Goal: Task Accomplishment & Management: Manage account settings

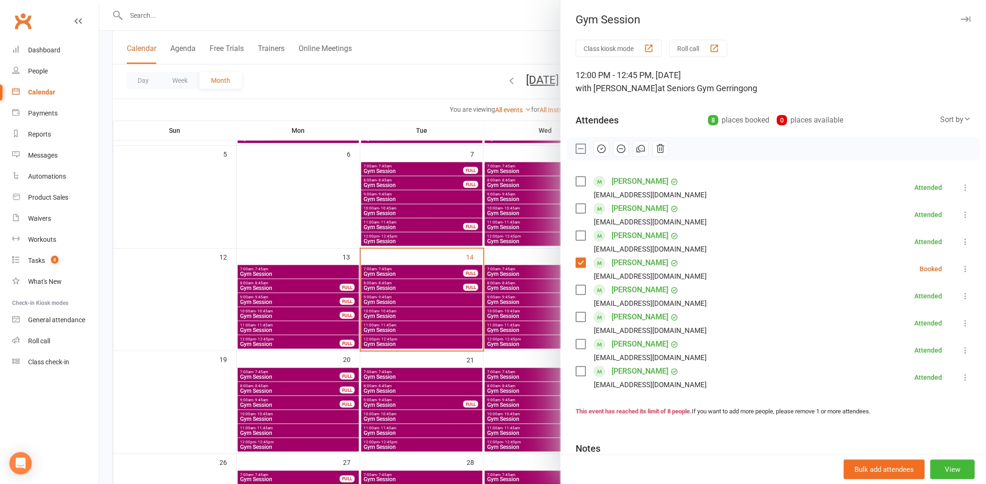
click at [618, 147] on icon "button" at bounding box center [621, 149] width 10 height 10
click at [577, 144] on label at bounding box center [580, 148] width 9 height 9
click at [279, 188] on div at bounding box center [542, 242] width 887 height 484
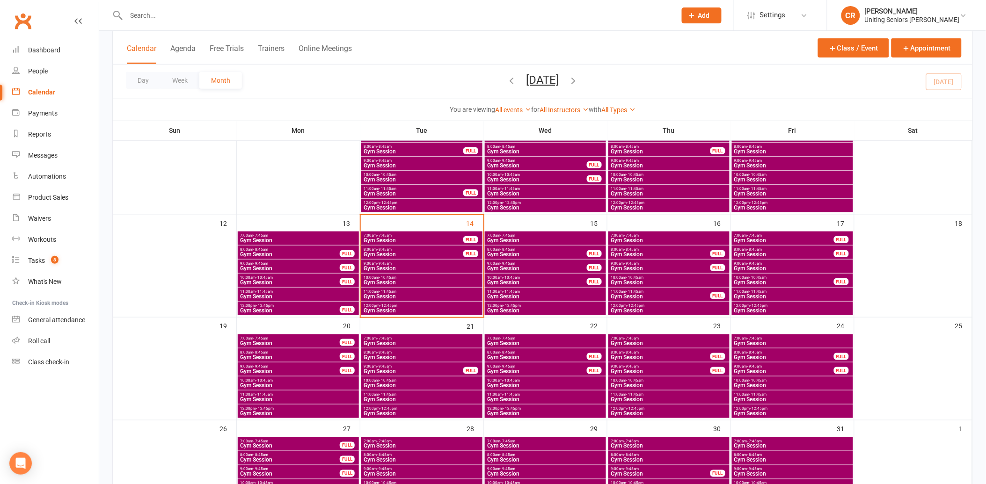
scroll to position [208, 0]
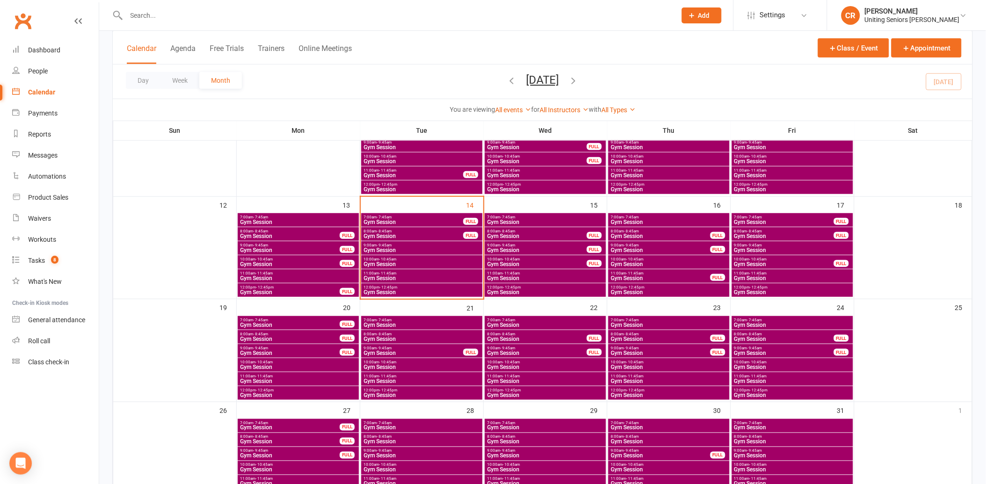
click at [416, 258] on span "10:00am - 10:45am" at bounding box center [421, 259] width 117 height 4
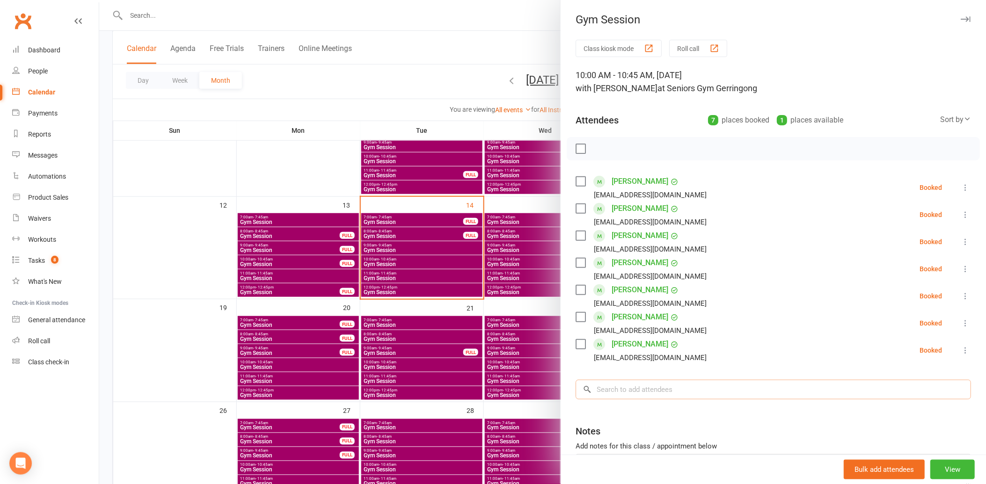
click at [669, 392] on input "search" at bounding box center [774, 390] width 396 height 20
drag, startPoint x: 423, startPoint y: 195, endPoint x: 437, endPoint y: 202, distance: 16.1
click at [423, 195] on div at bounding box center [542, 242] width 887 height 484
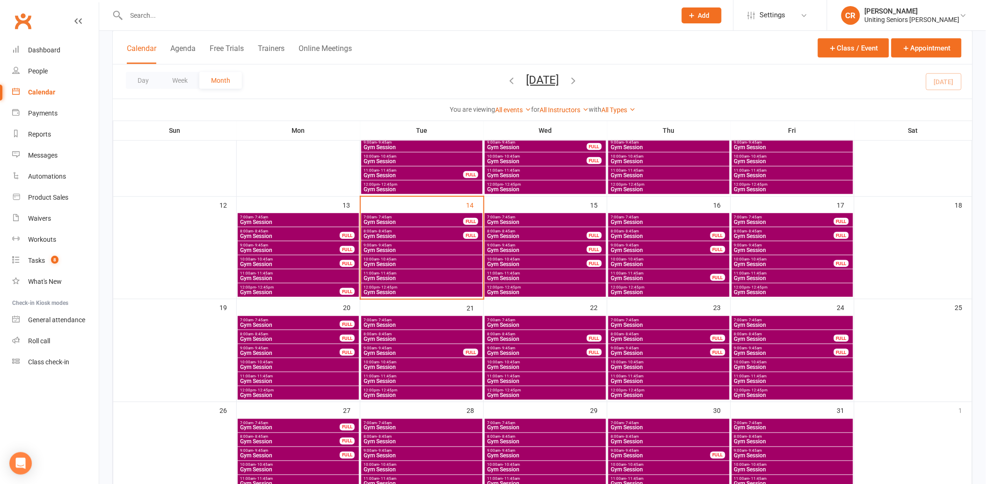
click at [524, 258] on span "10:00am - 10:45am" at bounding box center [537, 259] width 101 height 4
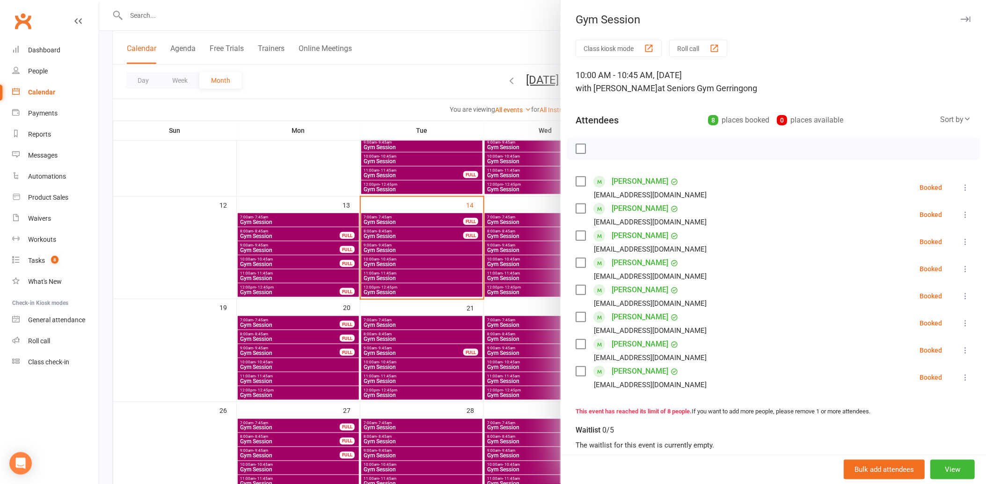
click at [579, 345] on label at bounding box center [580, 344] width 9 height 9
click at [655, 144] on icon "button" at bounding box center [660, 149] width 10 height 10
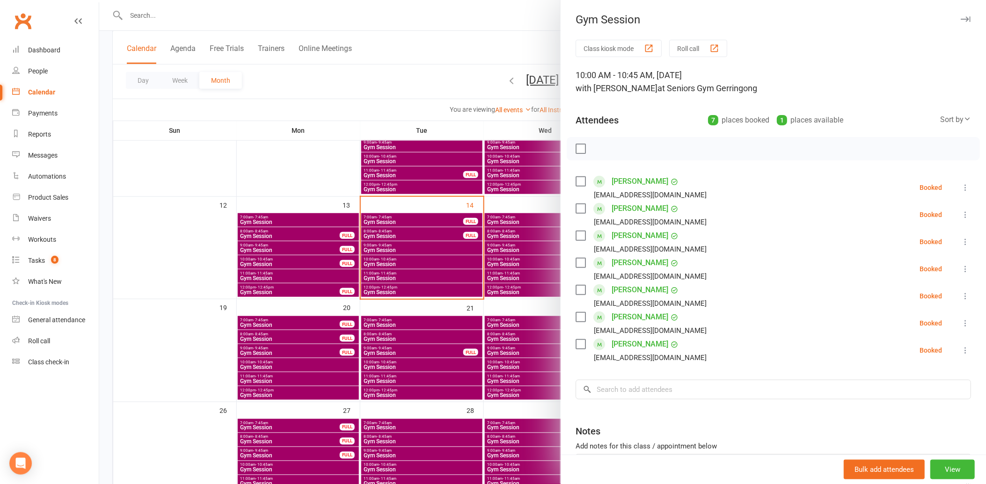
click at [285, 162] on div at bounding box center [542, 242] width 887 height 484
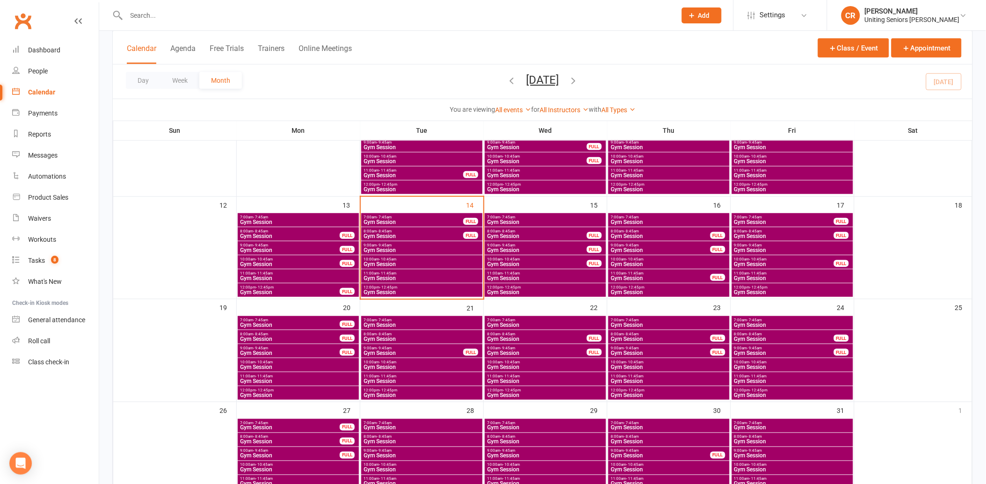
click at [286, 263] on span "Gym Session" at bounding box center [290, 265] width 101 height 6
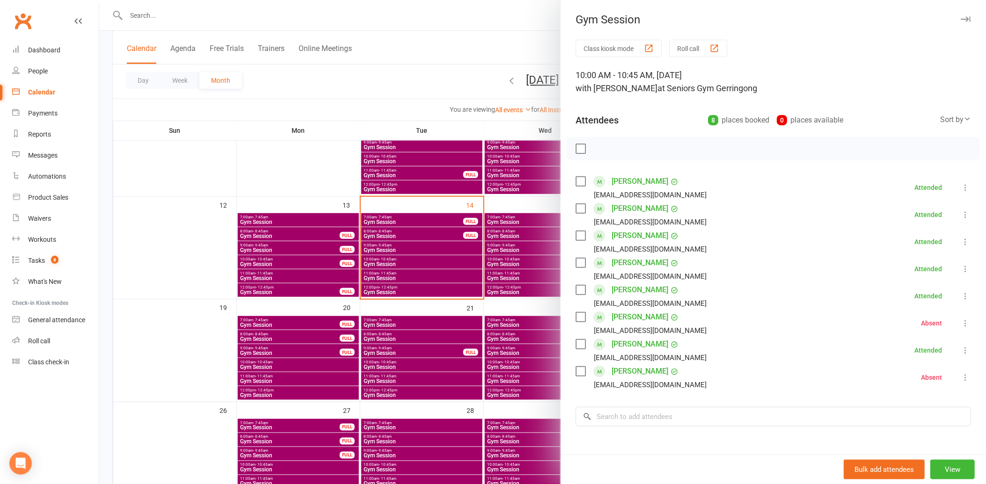
click at [286, 263] on div at bounding box center [542, 242] width 887 height 484
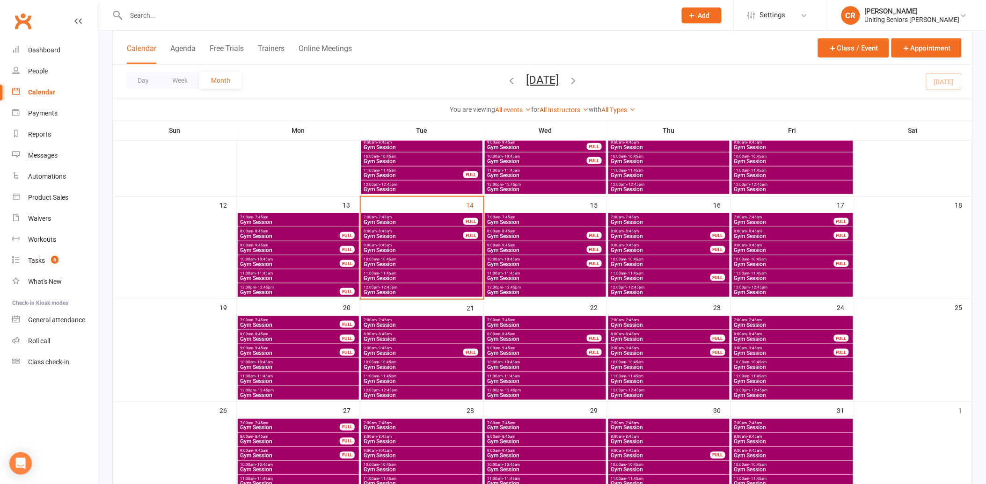
click at [782, 258] on span "10:00am - 10:45am" at bounding box center [784, 259] width 101 height 4
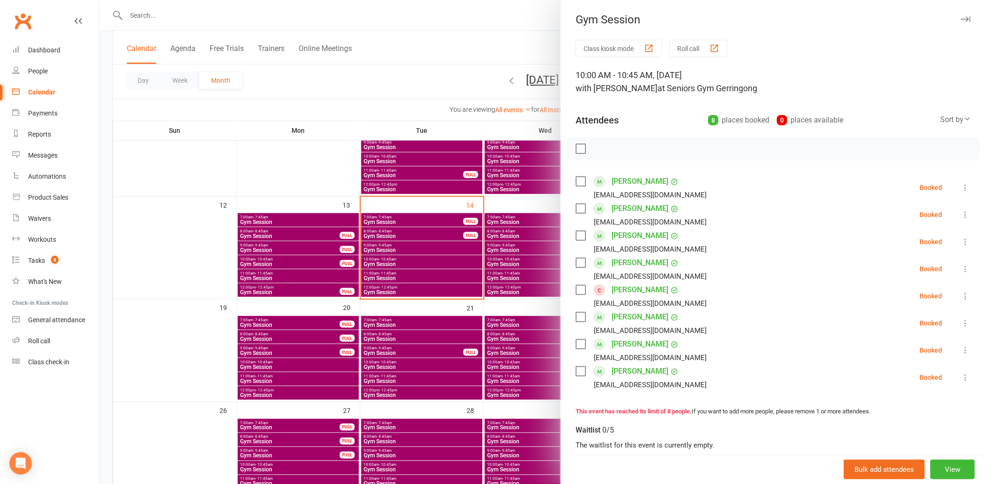
click at [571, 370] on div "Class kiosk mode Roll call 10:00 AM - 10:45 AM, [DATE] with [PERSON_NAME] at Se…" at bounding box center [773, 328] width 425 height 577
click at [578, 370] on label at bounding box center [580, 371] width 9 height 9
click at [656, 144] on icon "button" at bounding box center [660, 149] width 10 height 10
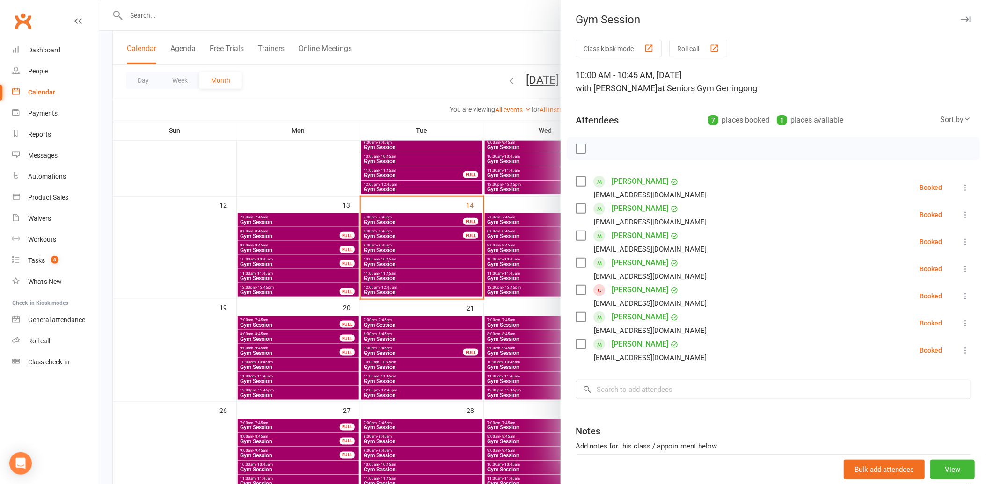
click at [218, 164] on div at bounding box center [542, 242] width 887 height 484
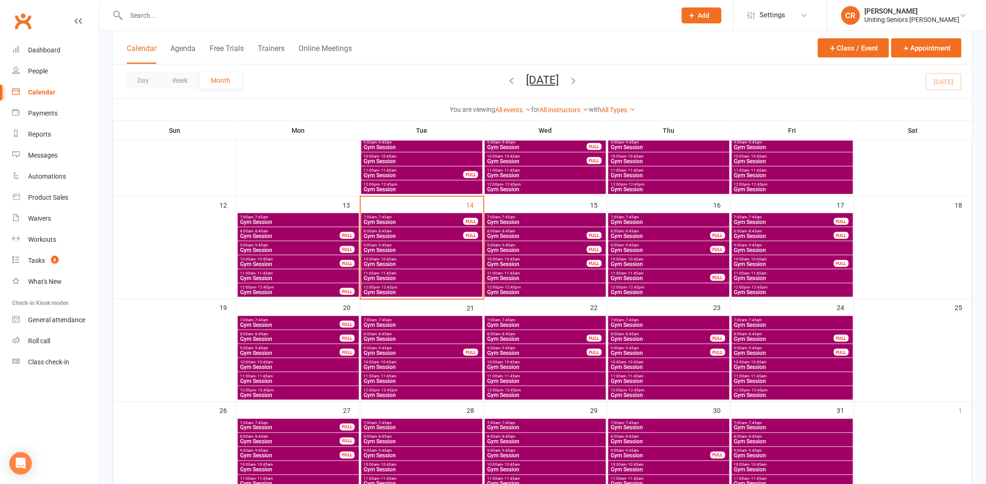
click at [405, 242] on div "9:00am - 9:45am Gym Session" at bounding box center [421, 249] width 121 height 14
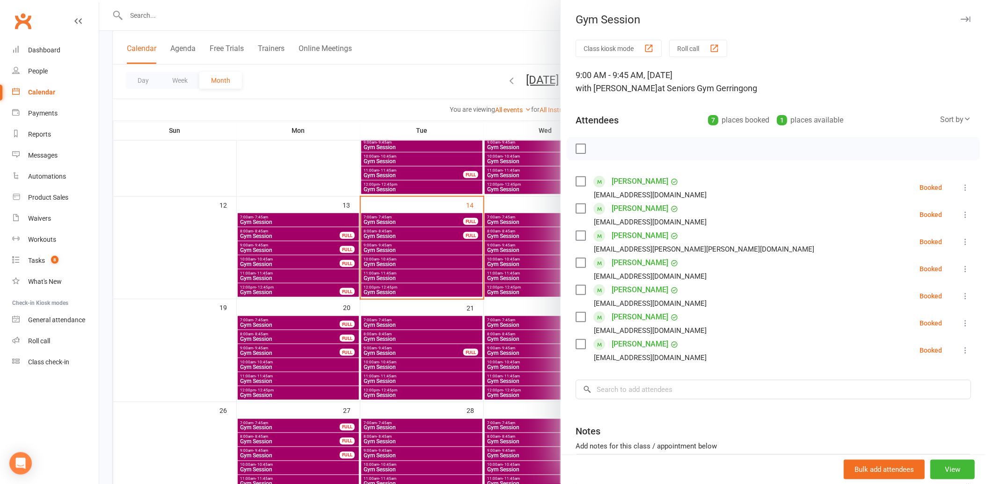
click at [373, 253] on div at bounding box center [542, 242] width 887 height 484
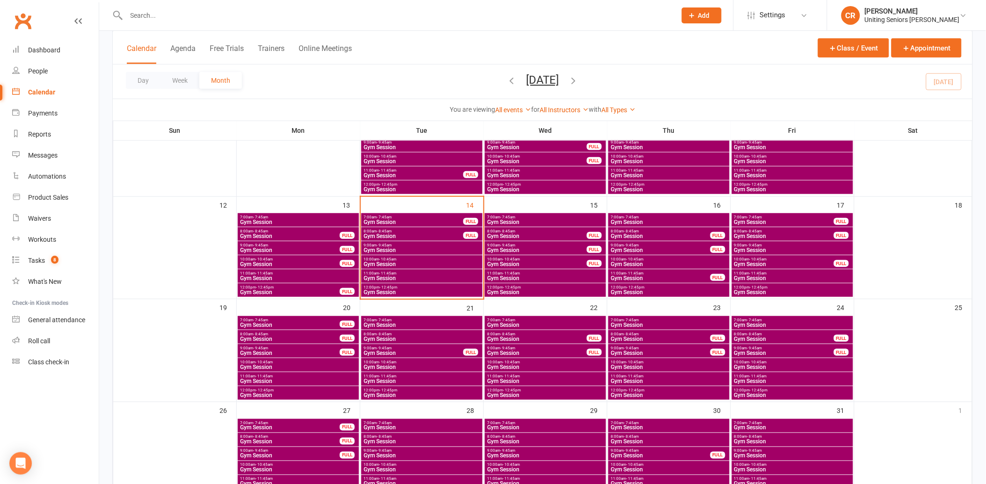
click at [377, 262] on span "Gym Session" at bounding box center [421, 265] width 117 height 6
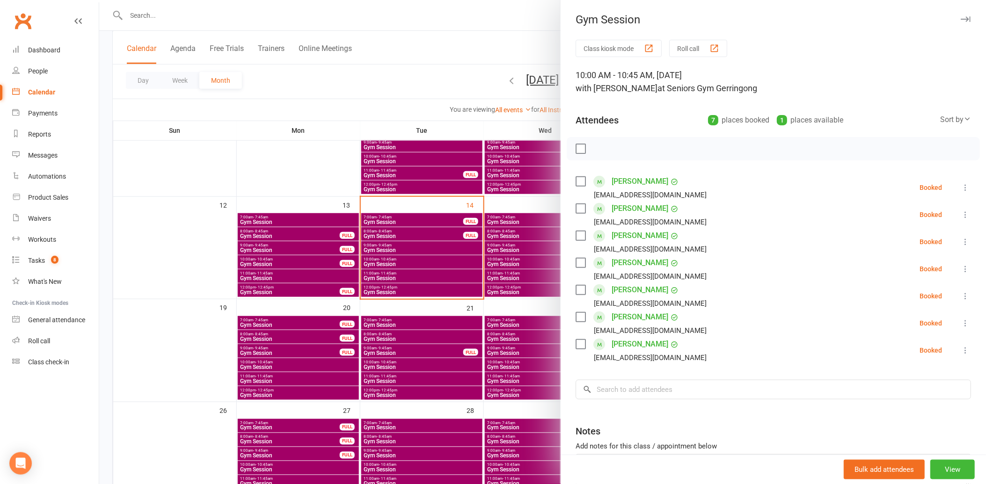
click at [579, 240] on label at bounding box center [580, 235] width 9 height 9
click at [576, 241] on div "[PERSON_NAME] [EMAIL_ADDRESS][DOMAIN_NAME]" at bounding box center [643, 241] width 135 height 27
click at [576, 239] on label at bounding box center [580, 235] width 9 height 9
click at [624, 395] on input "search" at bounding box center [774, 390] width 396 height 20
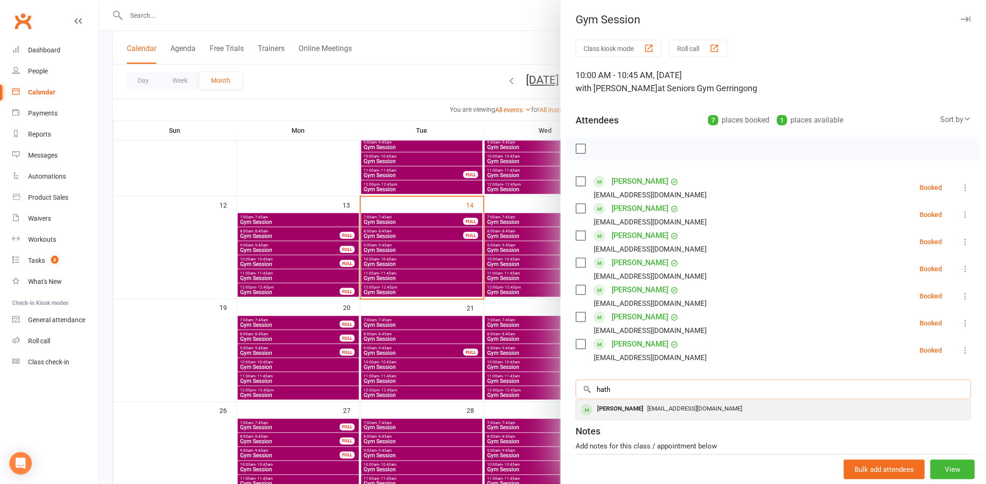
type input "hath"
click at [634, 414] on div "[PERSON_NAME]" at bounding box center [621, 410] width 54 height 14
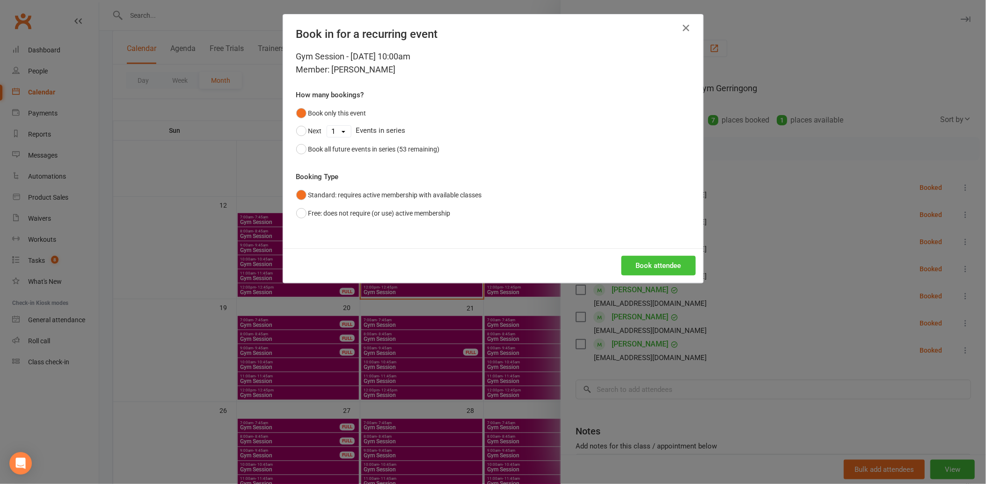
click at [656, 269] on button "Book attendee" at bounding box center [659, 266] width 74 height 20
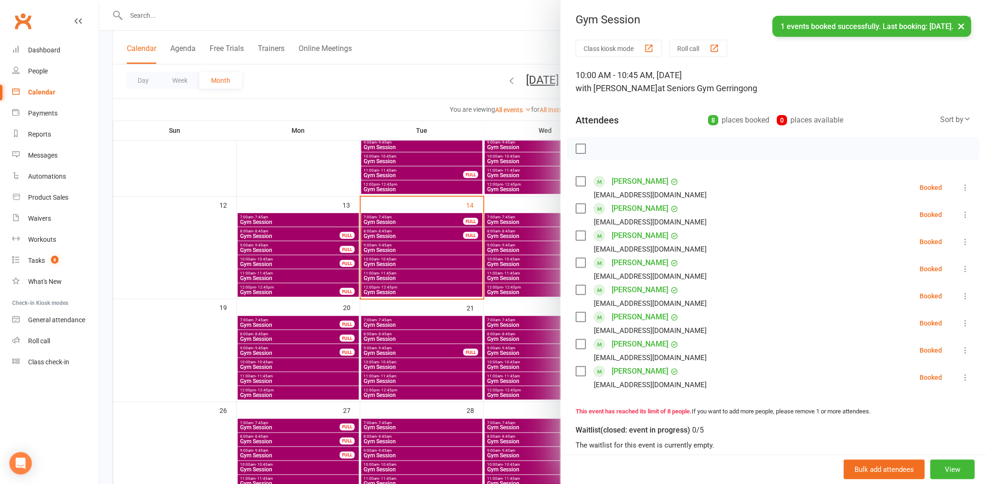
click at [582, 371] on div "[PERSON_NAME] [EMAIL_ADDRESS][DOMAIN_NAME]" at bounding box center [643, 377] width 135 height 27
click at [577, 368] on label at bounding box center [580, 371] width 9 height 9
click at [577, 345] on label at bounding box center [580, 344] width 9 height 9
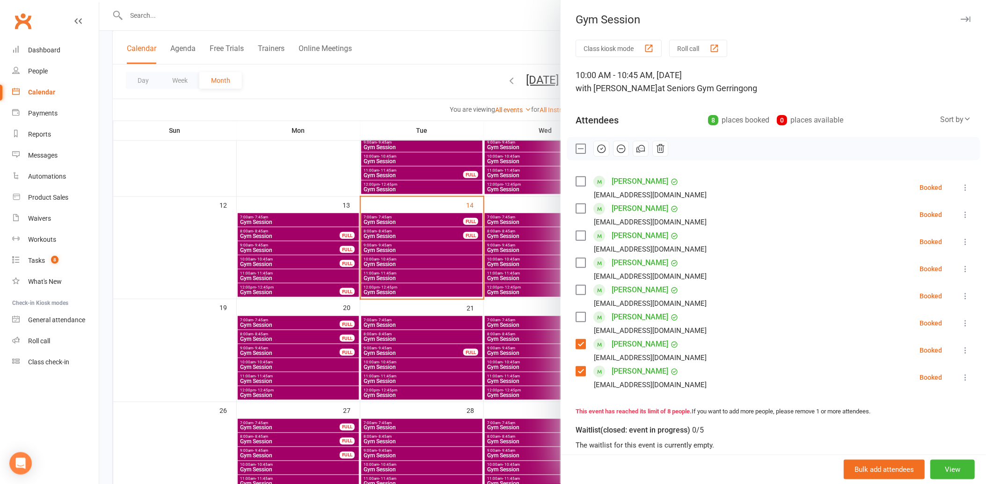
click at [576, 320] on label at bounding box center [580, 317] width 9 height 9
click at [578, 293] on label at bounding box center [580, 290] width 9 height 9
click at [579, 257] on div "[PERSON_NAME] [EMAIL_ADDRESS][DOMAIN_NAME]" at bounding box center [643, 269] width 135 height 27
click at [578, 260] on label at bounding box center [580, 262] width 9 height 9
click at [576, 229] on div "[PERSON_NAME] [EMAIL_ADDRESS][DOMAIN_NAME]" at bounding box center [643, 241] width 135 height 27
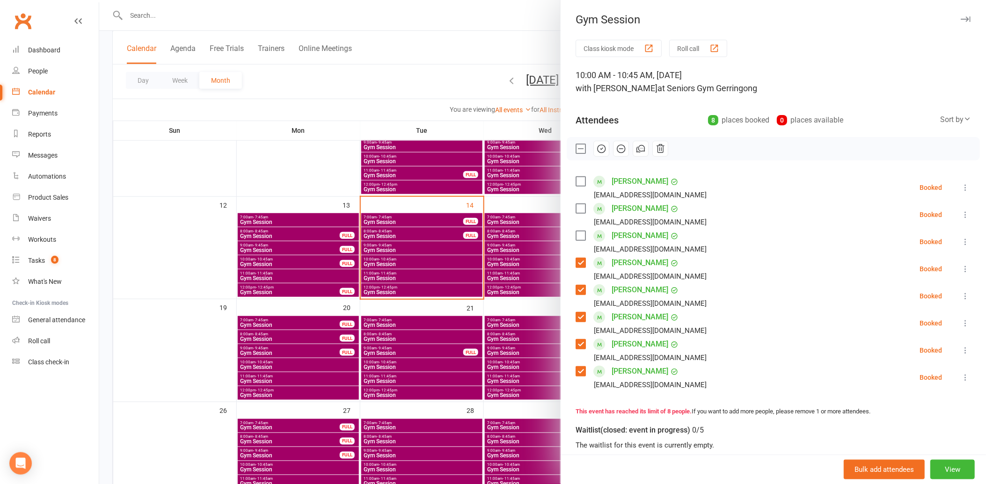
click at [576, 235] on label at bounding box center [580, 235] width 9 height 9
click at [596, 147] on icon "button" at bounding box center [601, 149] width 10 height 10
click at [576, 151] on label at bounding box center [580, 148] width 9 height 9
click at [335, 192] on div at bounding box center [542, 242] width 887 height 484
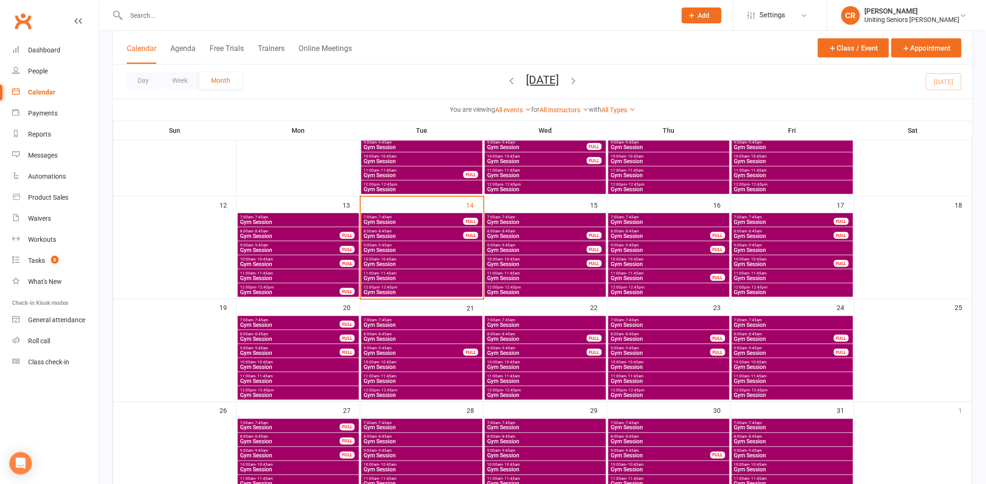
click at [430, 271] on span "11:00am - 11:45am" at bounding box center [421, 273] width 117 height 4
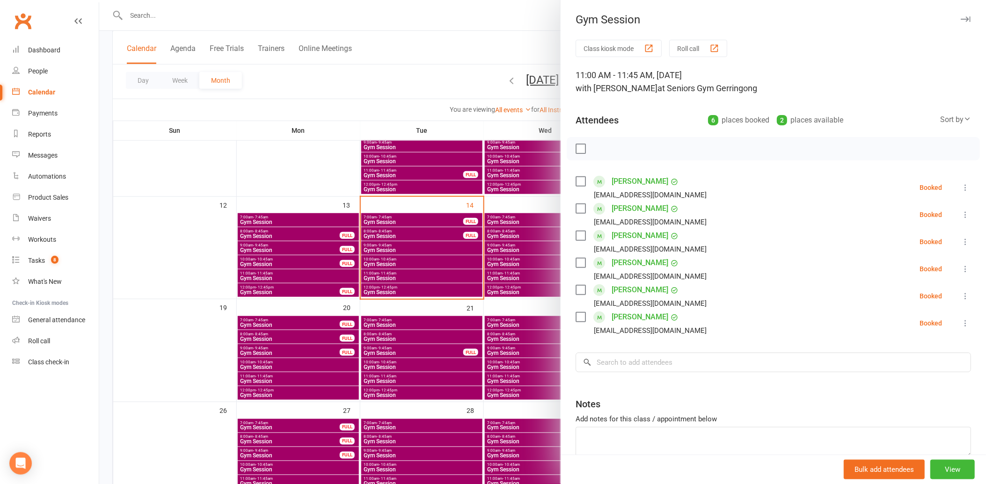
click at [225, 198] on div at bounding box center [542, 242] width 887 height 484
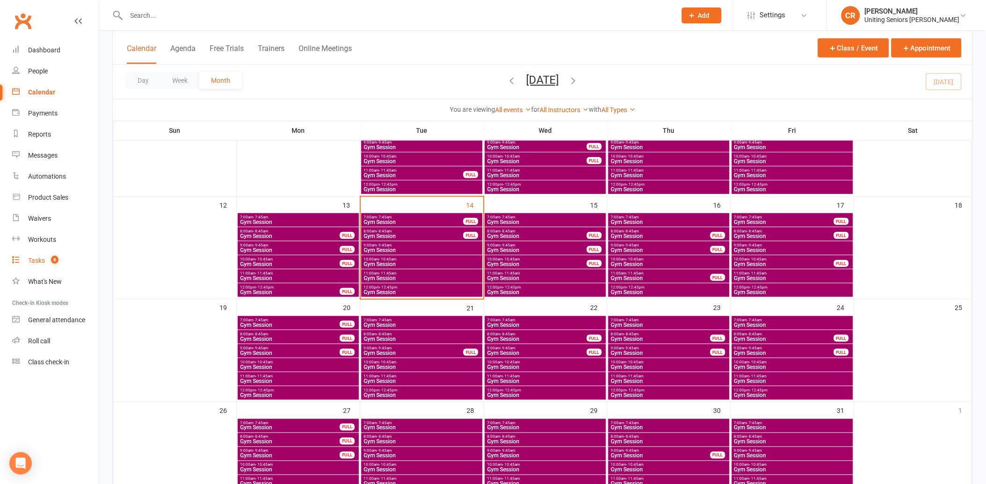
click at [40, 255] on link "Tasks 8" at bounding box center [55, 260] width 87 height 21
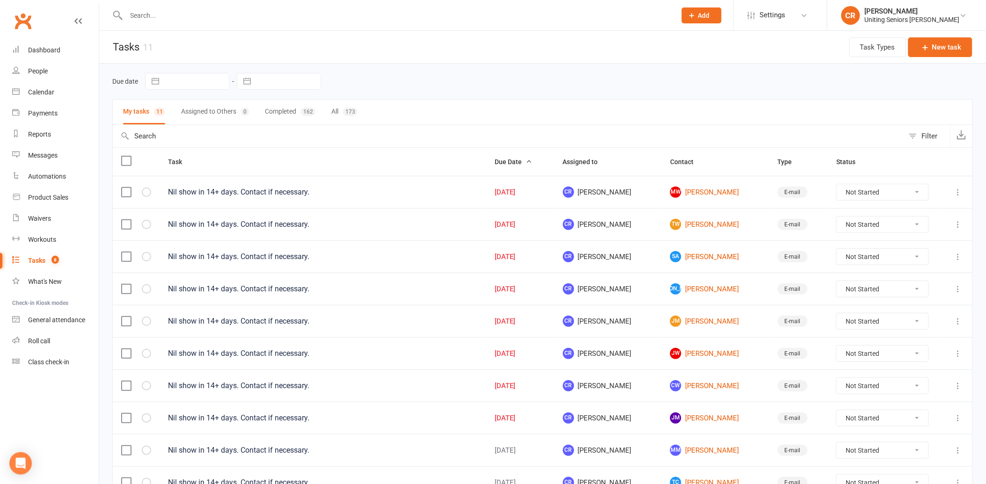
scroll to position [89, 0]
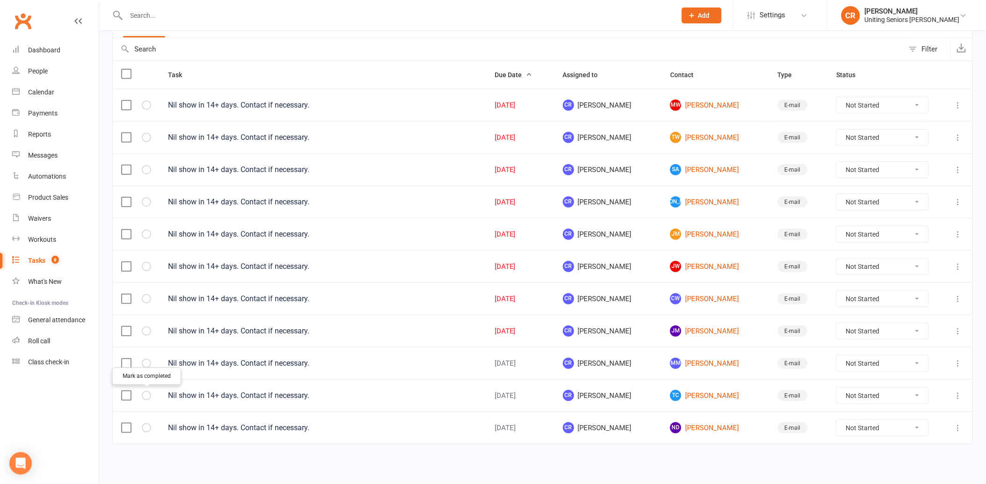
click at [0, 0] on icon "button" at bounding box center [0, 0] width 0 height 0
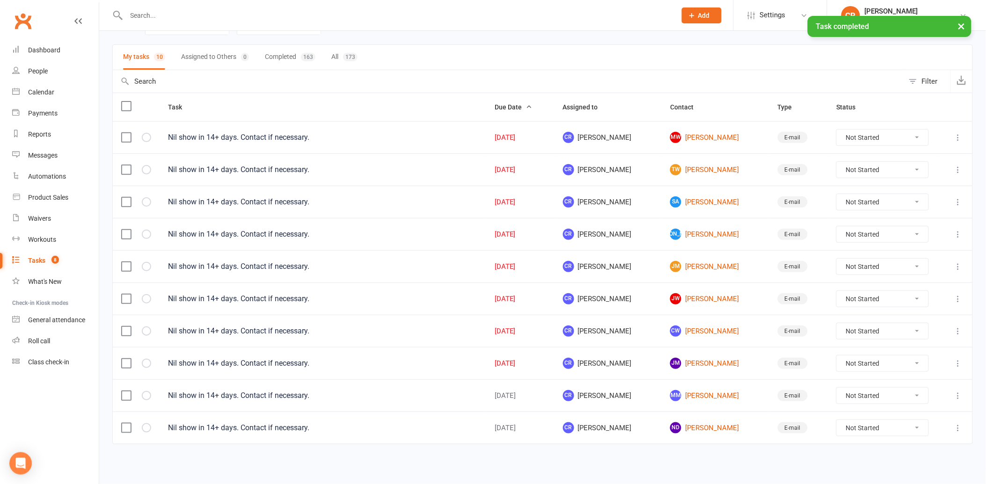
click at [0, 0] on icon "button" at bounding box center [0, 0] width 0 height 0
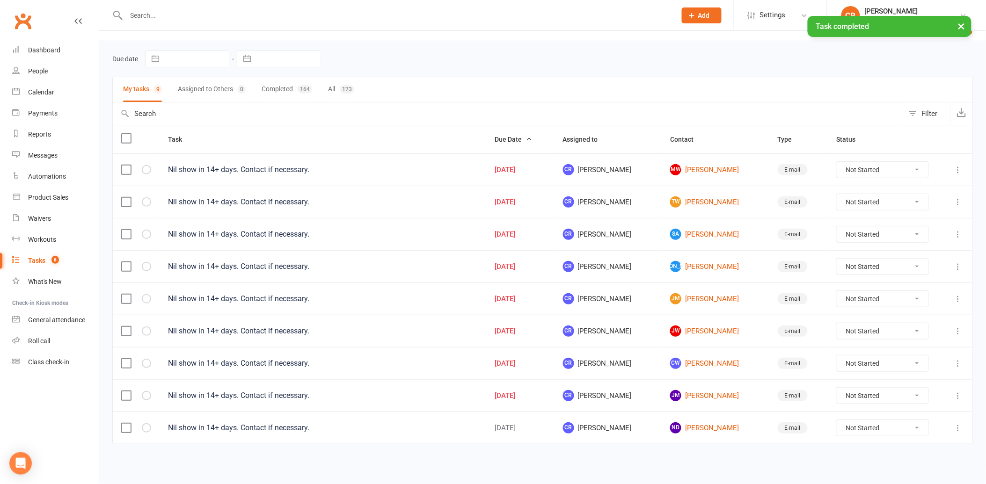
scroll to position [24, 0]
